Goal: Information Seeking & Learning: Learn about a topic

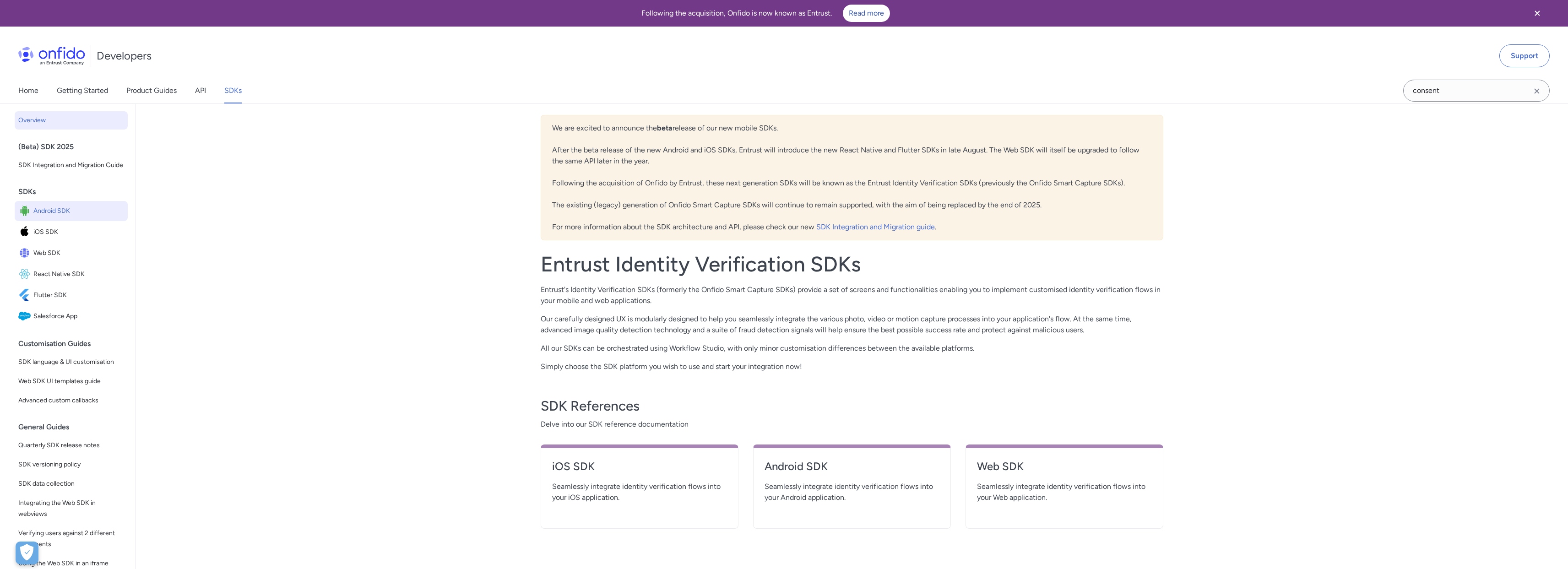
click at [75, 217] on span "Android SDK" at bounding box center [79, 211] width 91 height 13
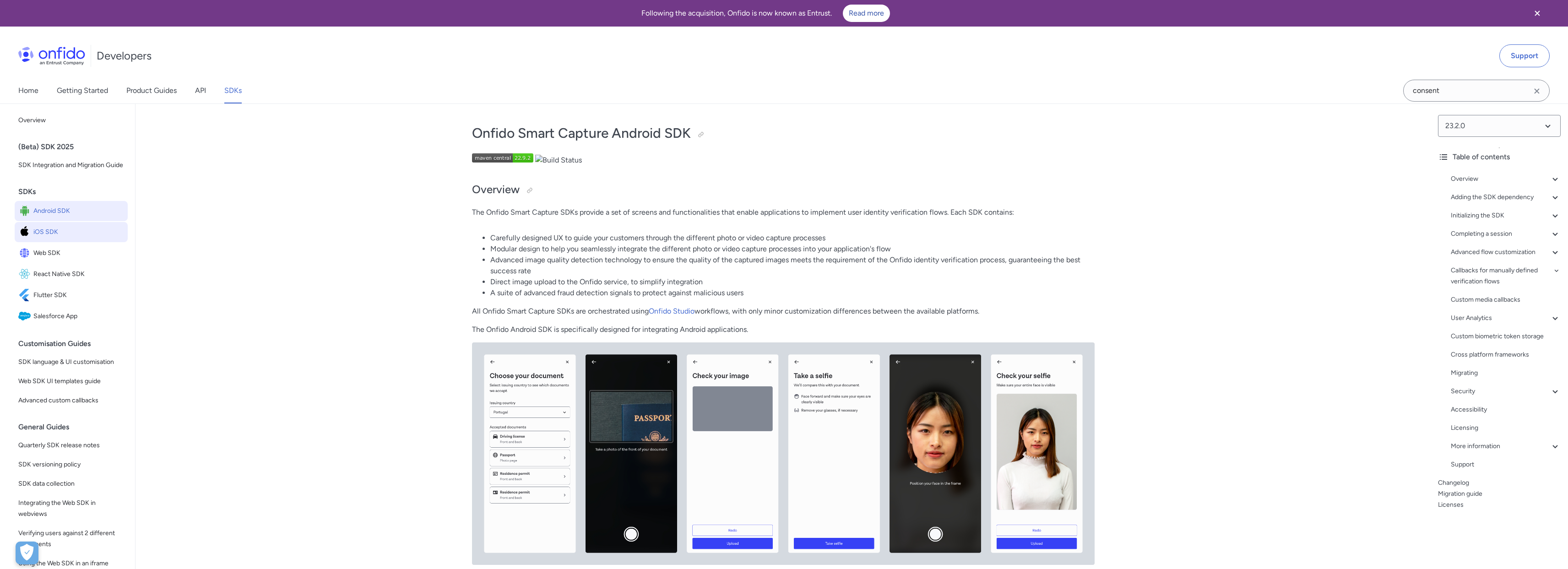
click at [74, 237] on span "iOS SDK" at bounding box center [79, 232] width 91 height 13
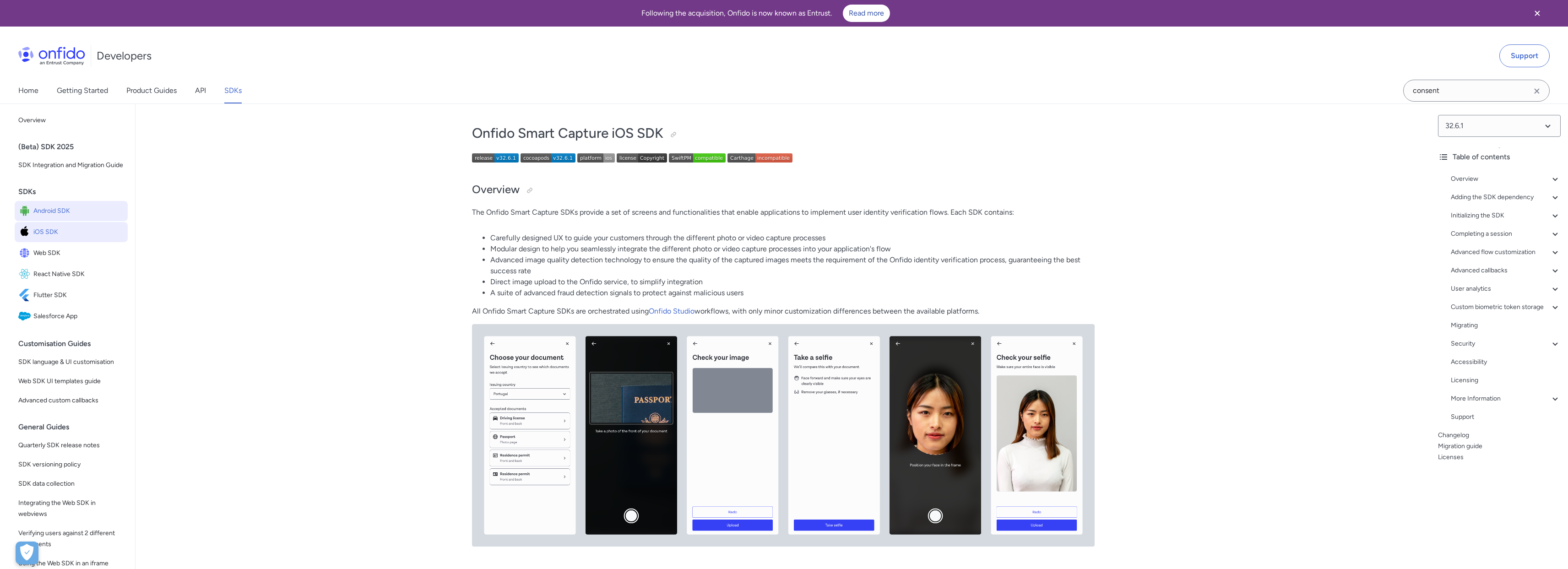
click at [43, 217] on span "Android SDK" at bounding box center [79, 211] width 91 height 13
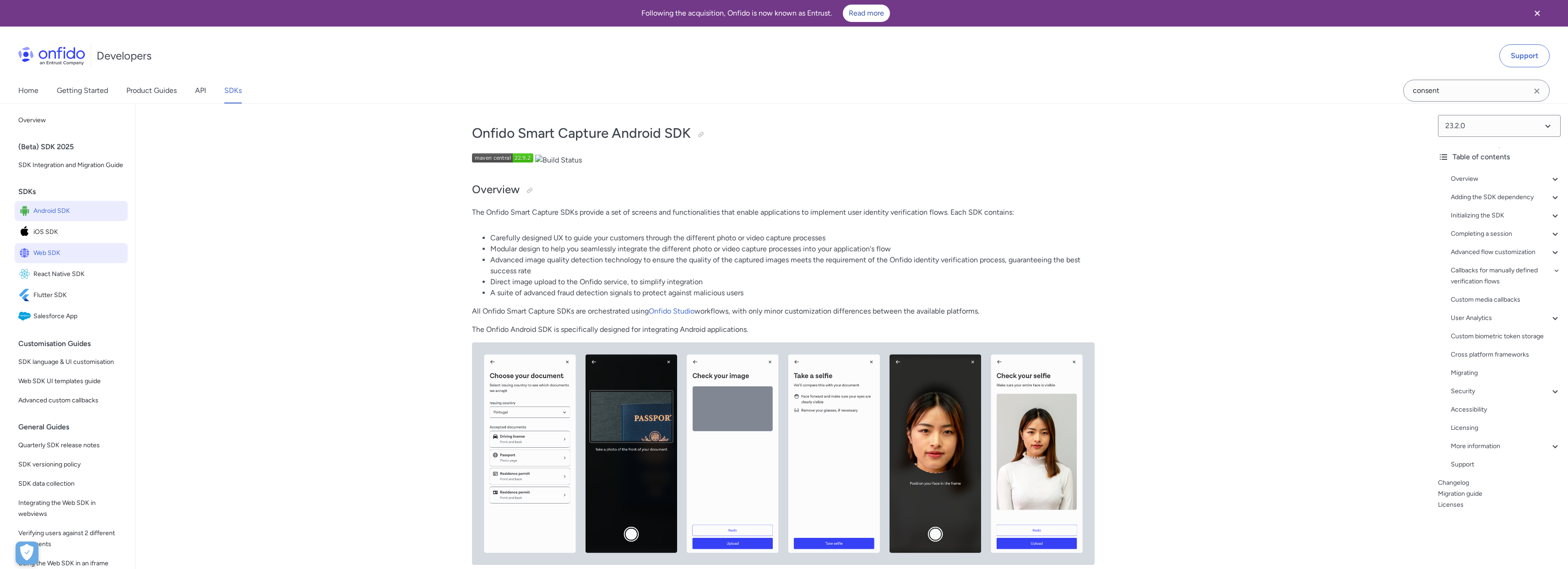
click at [77, 259] on span "Web SDK" at bounding box center [79, 253] width 91 height 13
